Goal: Transaction & Acquisition: Purchase product/service

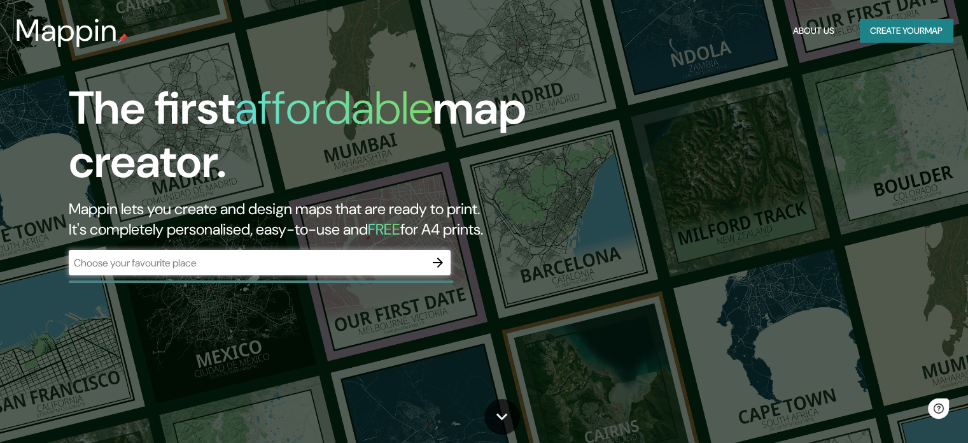
click at [357, 280] on div at bounding box center [261, 281] width 385 height 3
click at [346, 268] on input "text" at bounding box center [247, 262] width 357 height 15
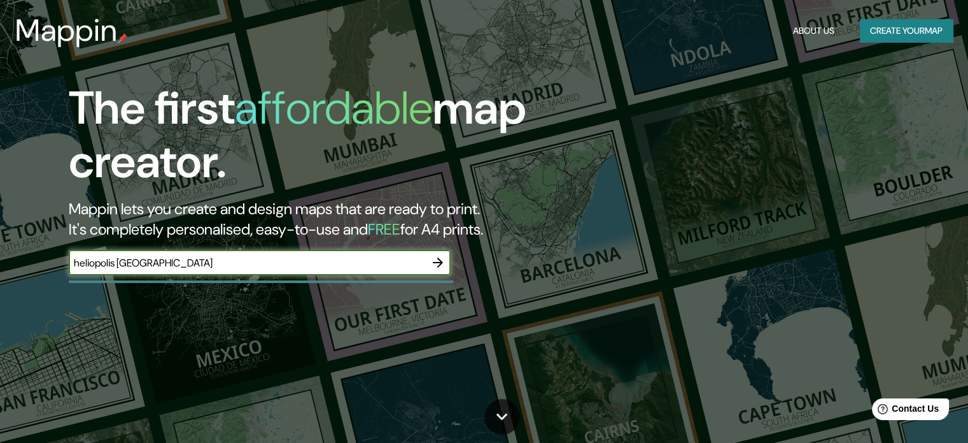
type input "heliopolis [GEOGRAPHIC_DATA]"
click at [918, 22] on button "Create your map" at bounding box center [906, 31] width 93 height 24
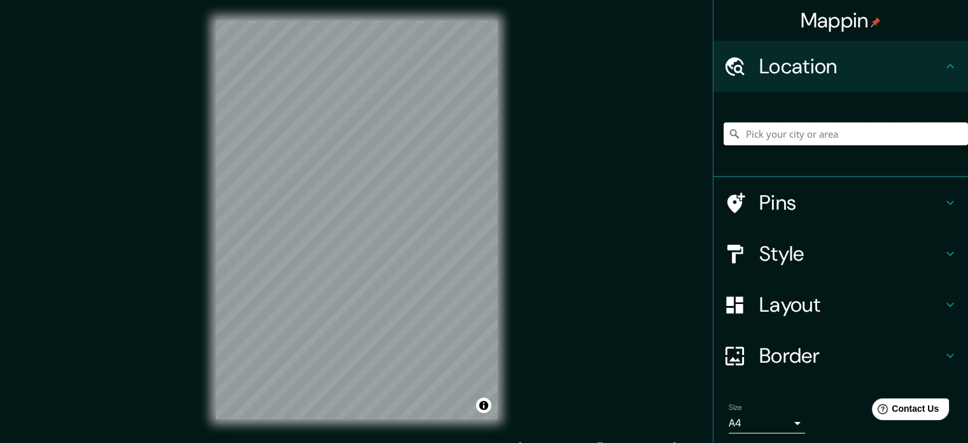
click at [863, 145] on input "Pick your city or area" at bounding box center [846, 133] width 244 height 23
type input "h"
type input "[GEOGRAPHIC_DATA], [GEOGRAPHIC_DATA], [GEOGRAPHIC_DATA], [GEOGRAPHIC_DATA]"
click at [508, 239] on div "© Mapbox © OpenStreetMap Improve this map" at bounding box center [356, 219] width 323 height 439
click at [657, 318] on div "Mappin Location [GEOGRAPHIC_DATA], [GEOGRAPHIC_DATA], [GEOGRAPHIC_DATA], [GEOGR…" at bounding box center [484, 230] width 968 height 460
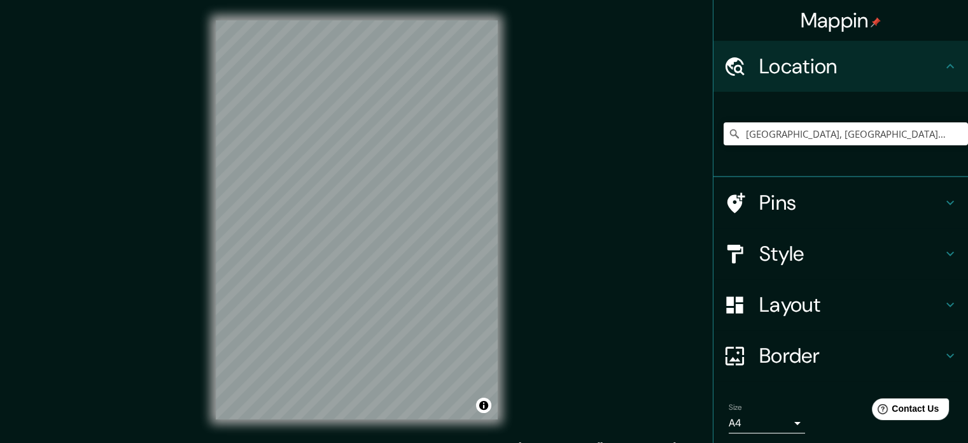
click at [887, 254] on h4 "Style" at bounding box center [851, 253] width 183 height 25
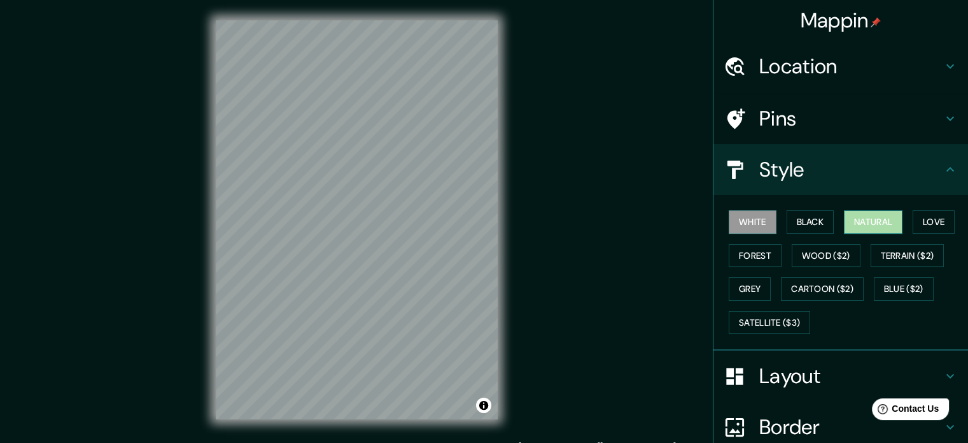
click at [888, 216] on button "Natural" at bounding box center [873, 222] width 59 height 24
click at [753, 253] on button "Forest" at bounding box center [755, 256] width 53 height 24
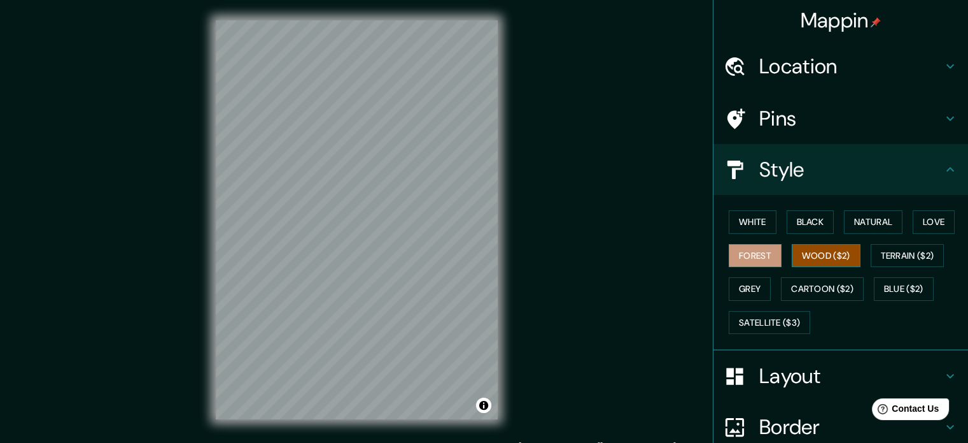
click at [819, 251] on button "Wood ($2)" at bounding box center [826, 256] width 69 height 24
click at [894, 255] on button "Terrain ($2)" at bounding box center [908, 256] width 74 height 24
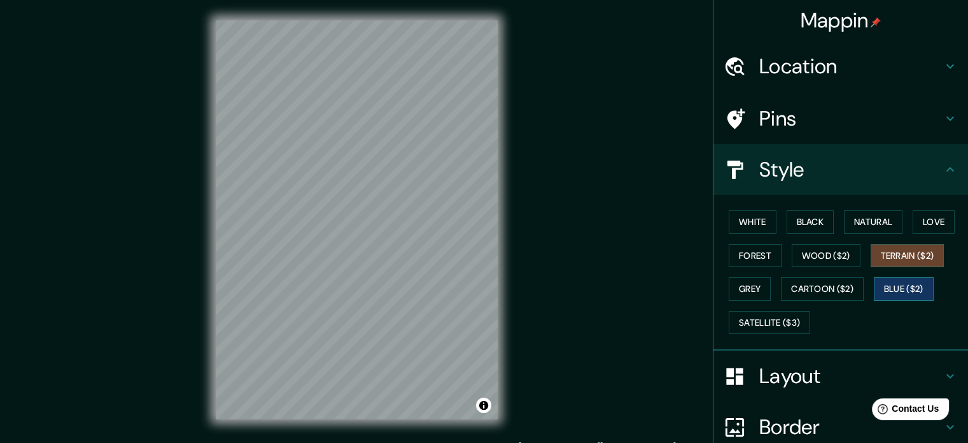
click at [886, 283] on button "Blue ($2)" at bounding box center [904, 289] width 60 height 24
click at [837, 285] on button "Cartoon ($2)" at bounding box center [822, 289] width 83 height 24
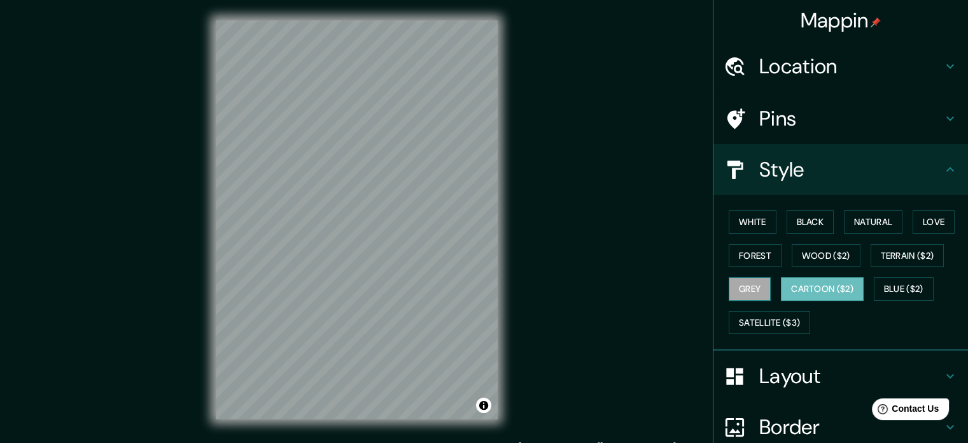
click at [747, 287] on button "Grey" at bounding box center [750, 289] width 42 height 24
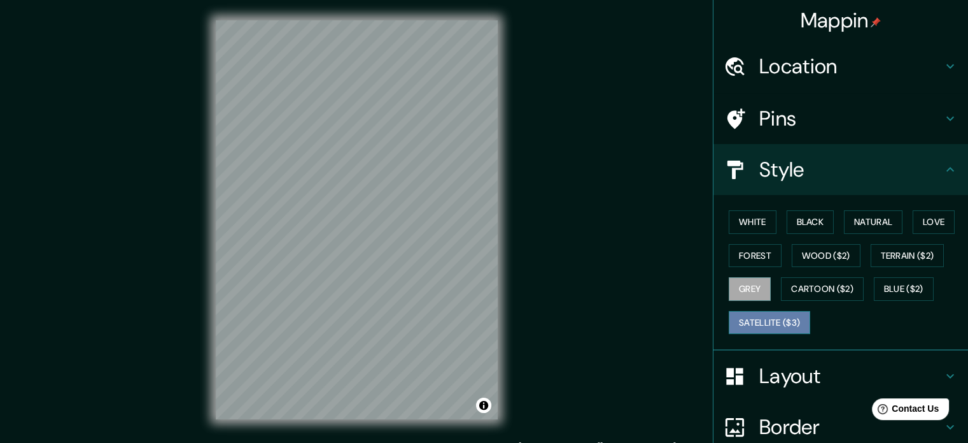
click at [765, 318] on button "Satellite ($3)" at bounding box center [769, 323] width 81 height 24
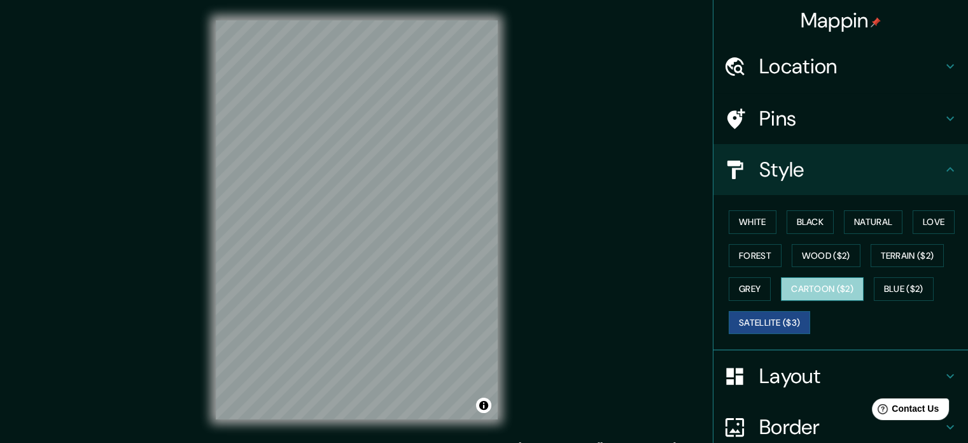
click at [815, 287] on button "Cartoon ($2)" at bounding box center [822, 289] width 83 height 24
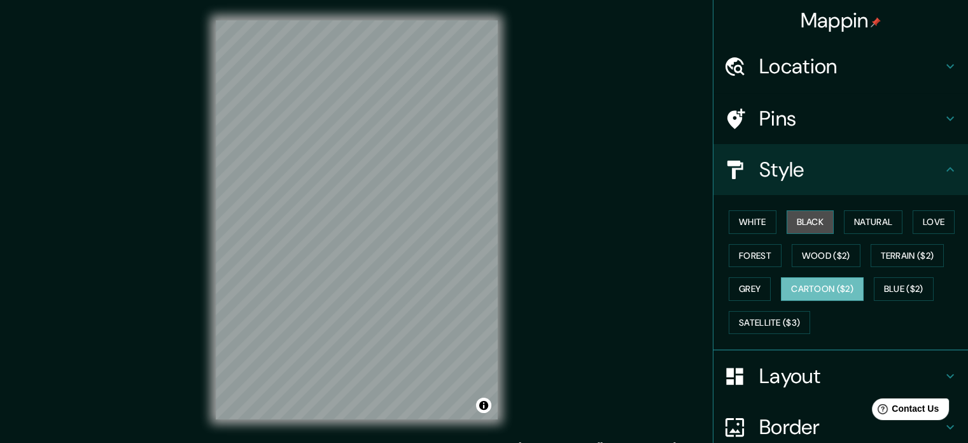
click at [795, 218] on button "Black" at bounding box center [811, 222] width 48 height 24
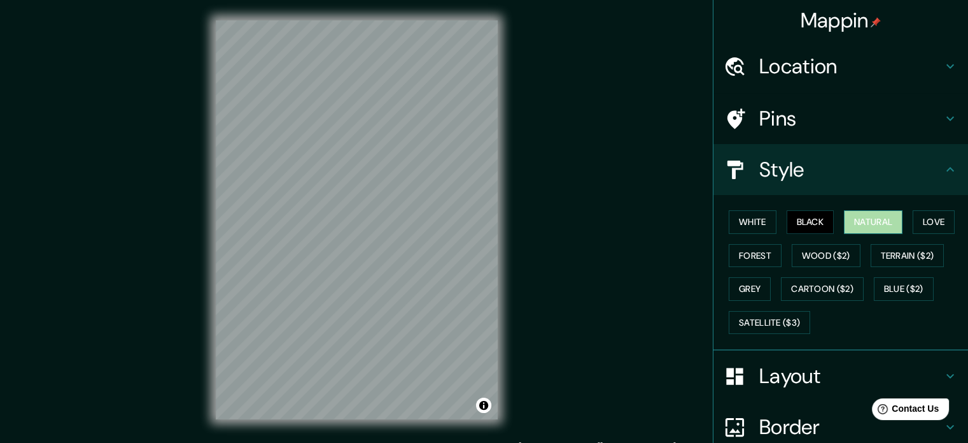
click at [870, 226] on button "Natural" at bounding box center [873, 222] width 59 height 24
